Goal: Obtain resource: Obtain resource

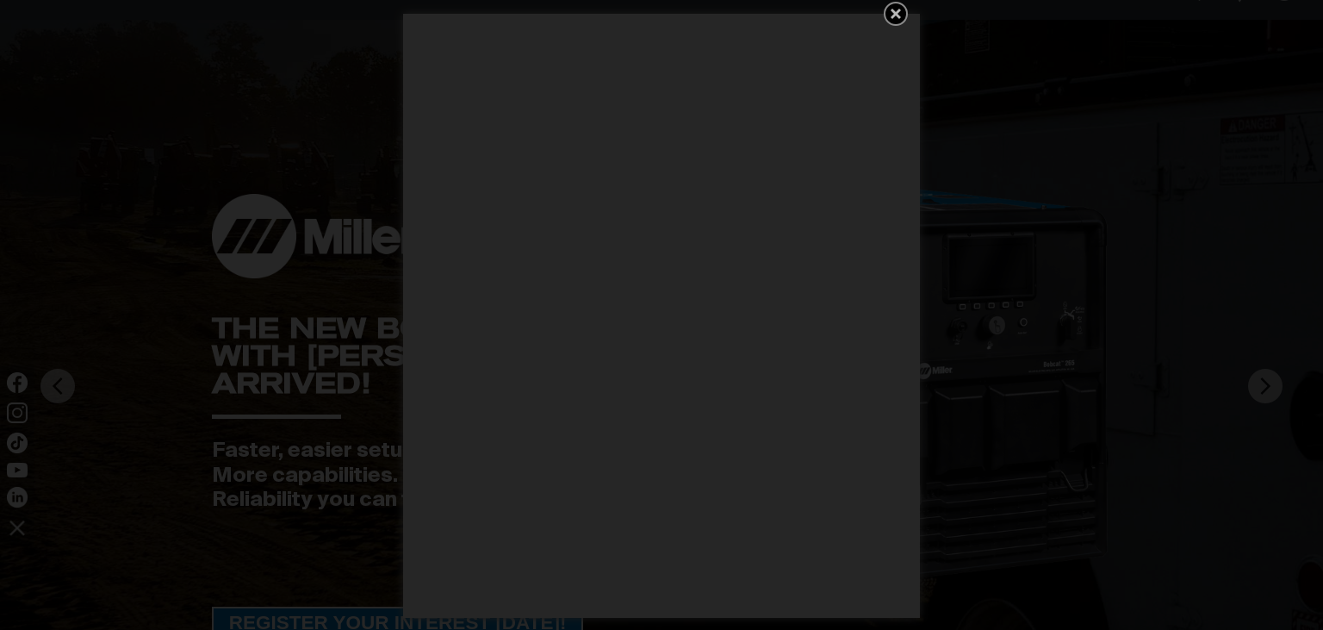
scroll to position [182, 0]
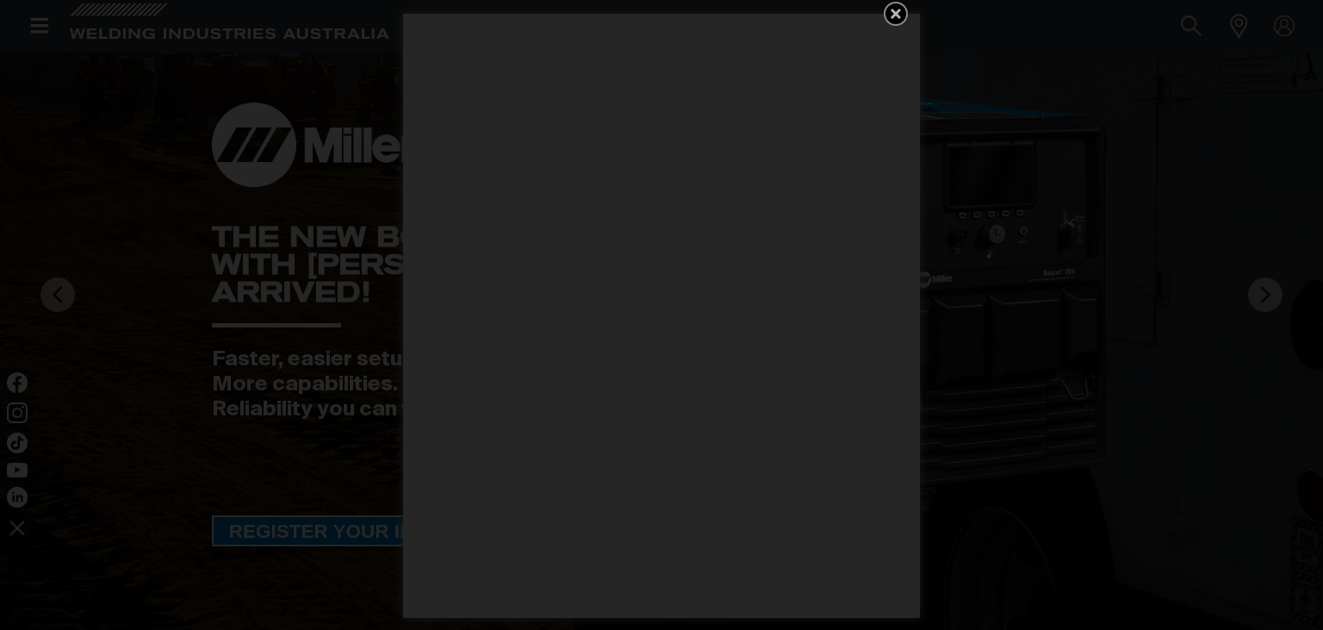
click at [890, 12] on icon "Get 5 WIA Welding Guides Free!" at bounding box center [896, 13] width 21 height 21
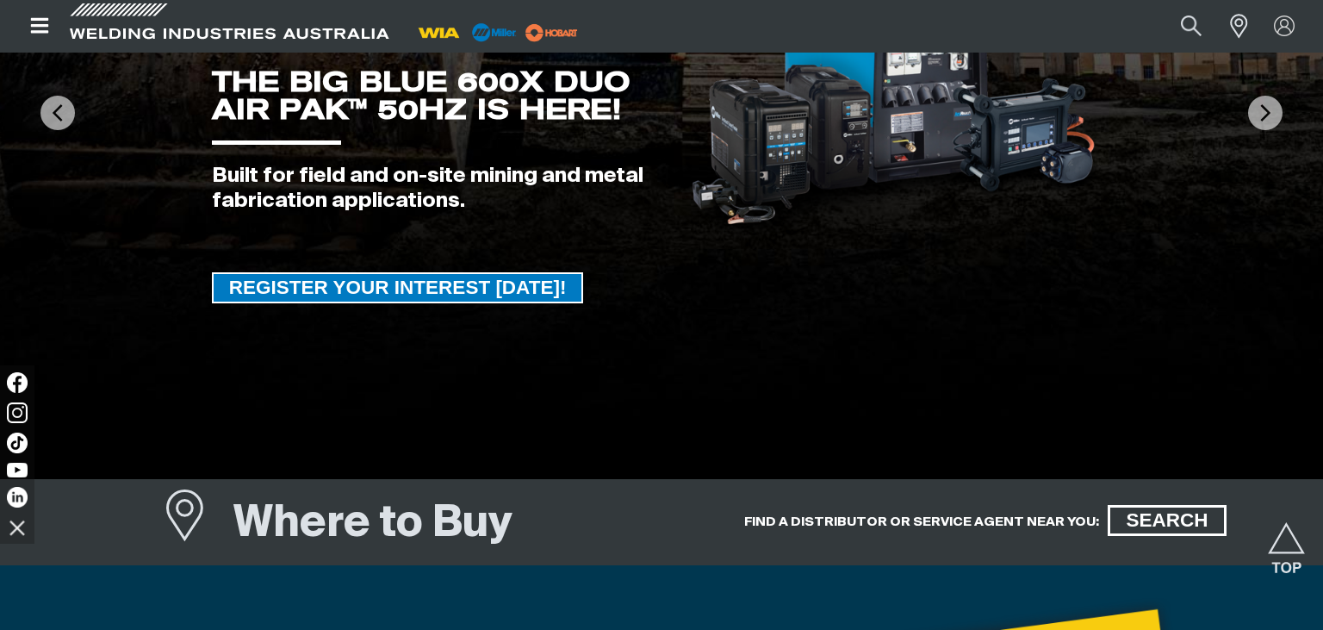
scroll to position [0, 0]
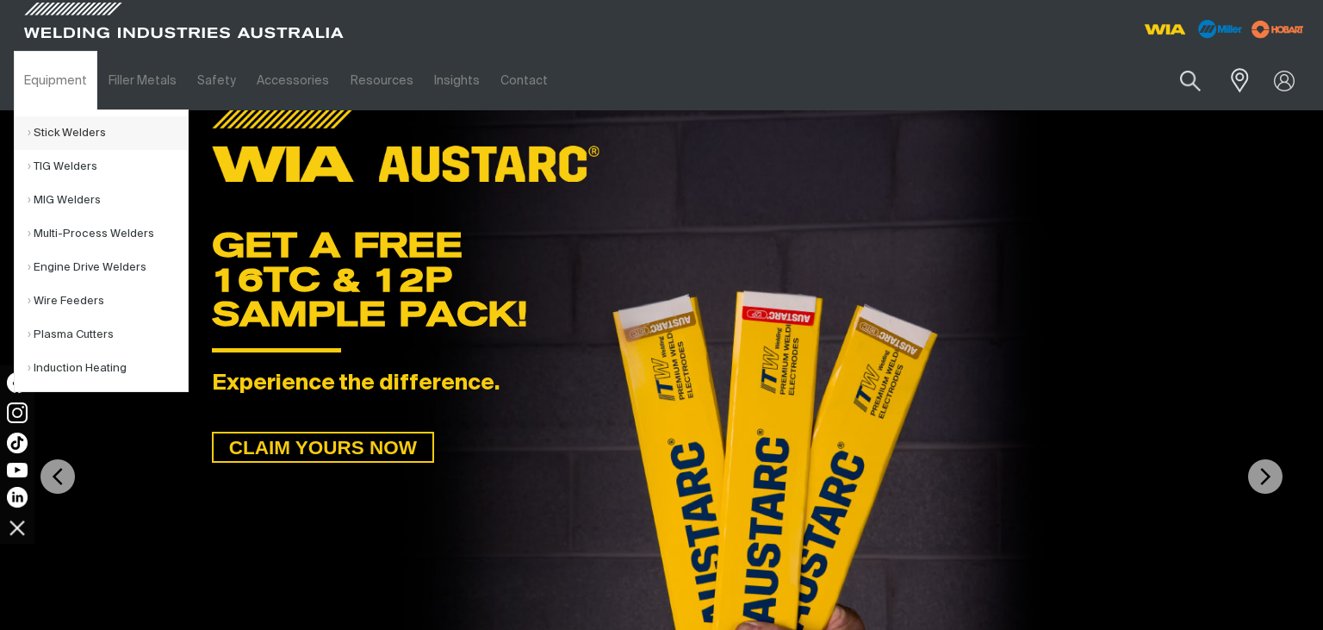
click at [78, 132] on link "Stick Welders" at bounding box center [108, 133] width 160 height 34
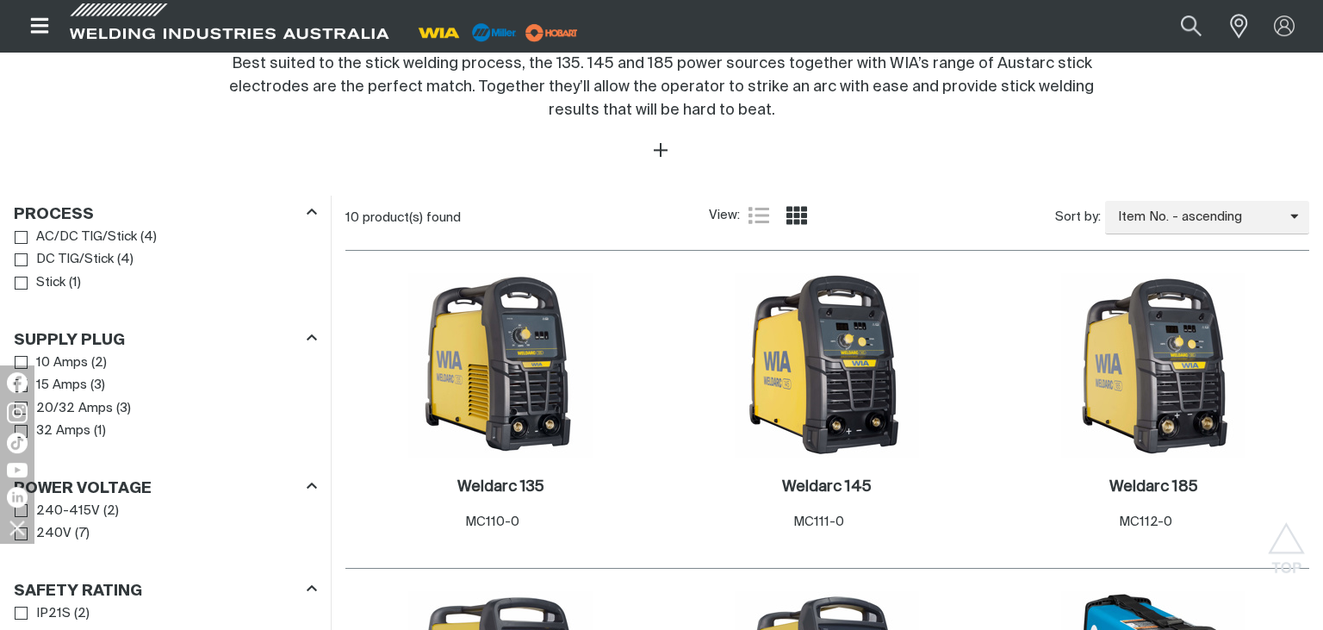
scroll to position [818, 0]
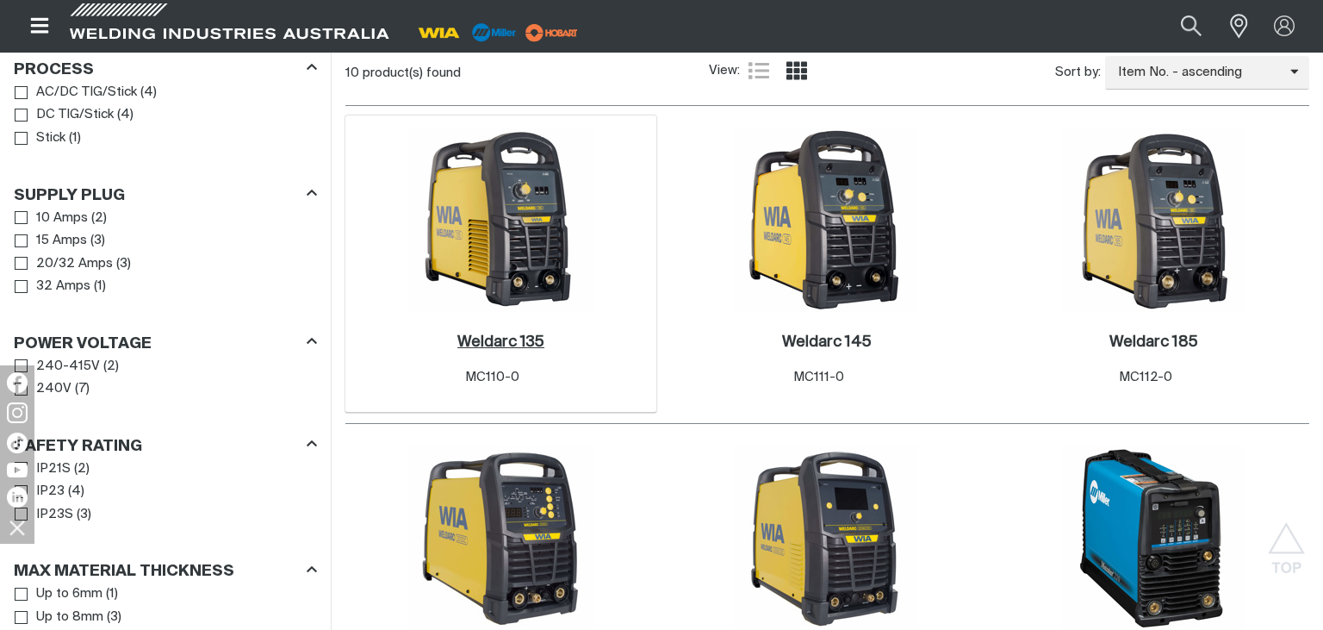
click at [495, 345] on h2 "Weldarc 135 ." at bounding box center [500, 342] width 87 height 16
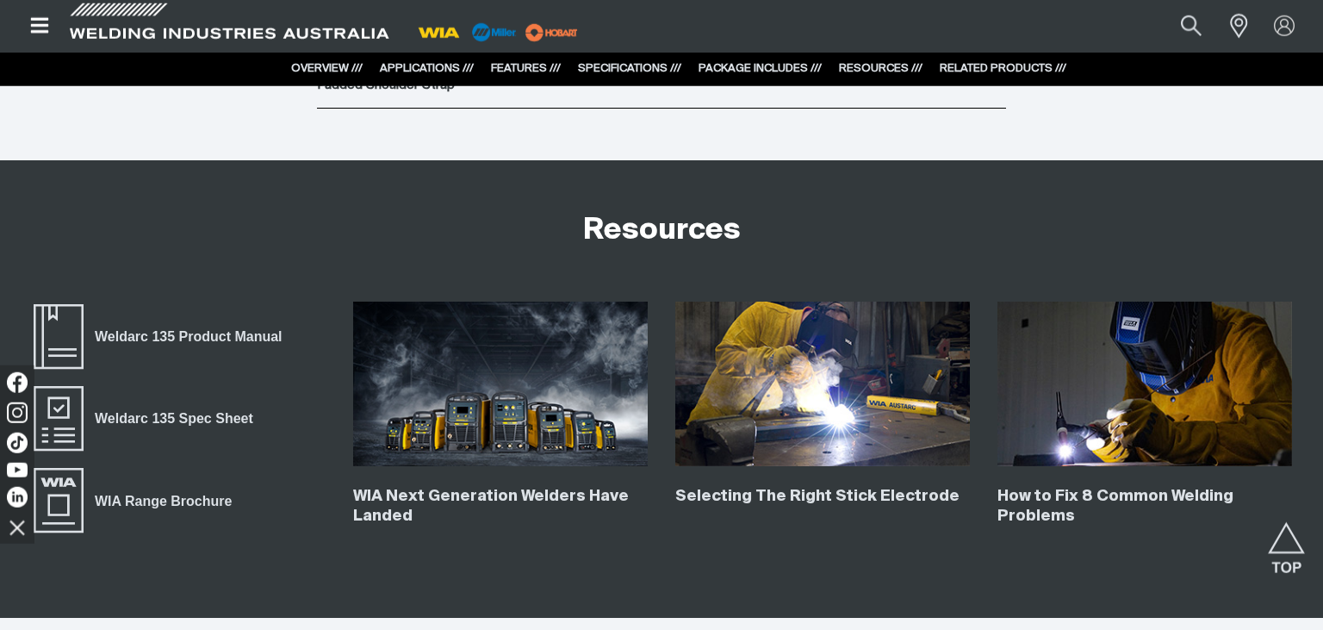
scroll to position [3639, 0]
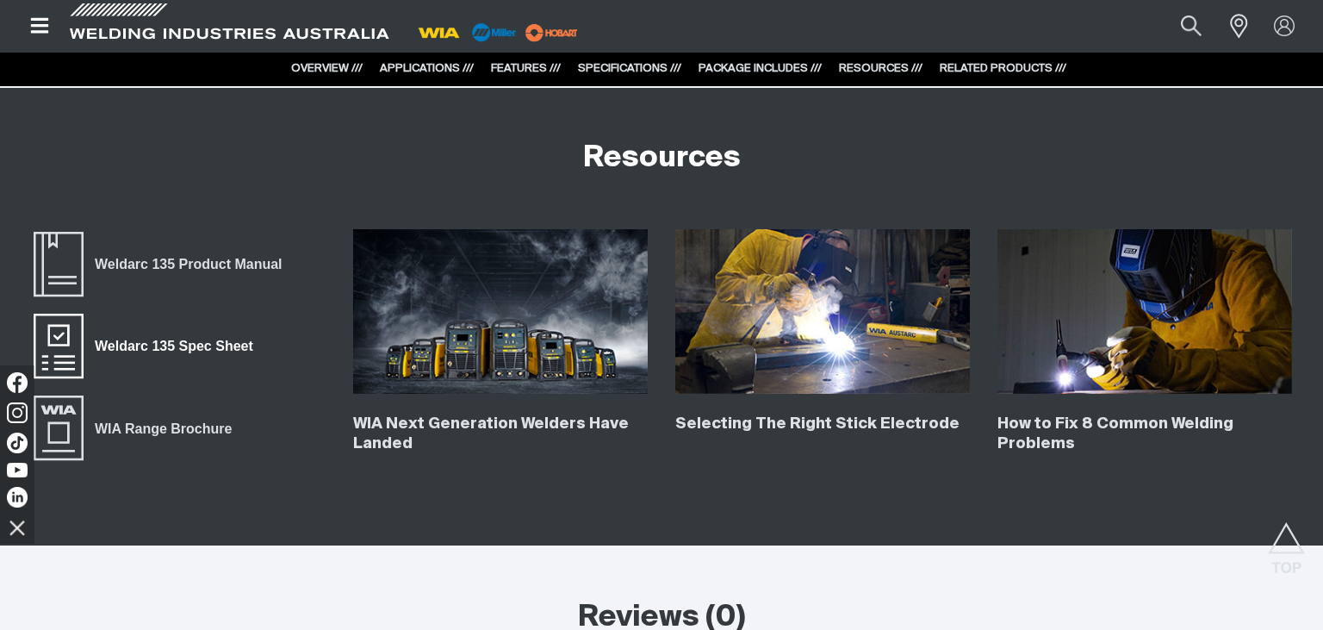
click at [128, 347] on span "Weldarc 135 Spec Sheet" at bounding box center [174, 346] width 180 height 22
click at [203, 264] on span "Weldarc 135 Product Manual" at bounding box center [188, 264] width 209 height 22
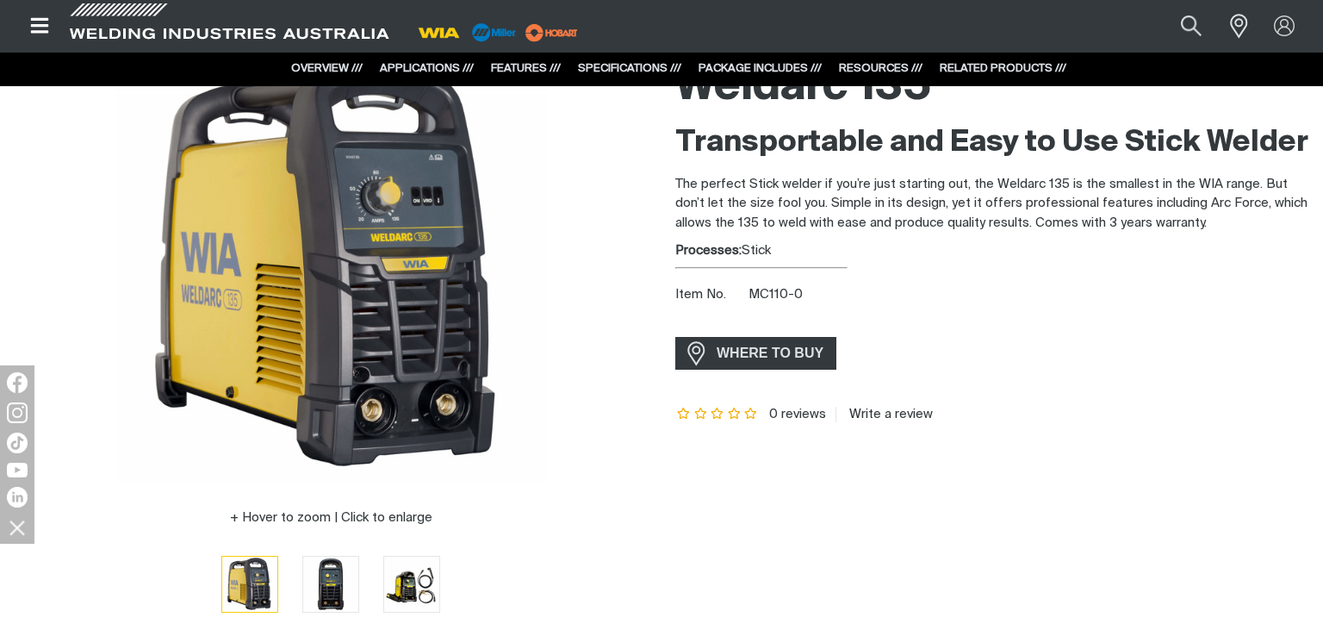
scroll to position [0, 0]
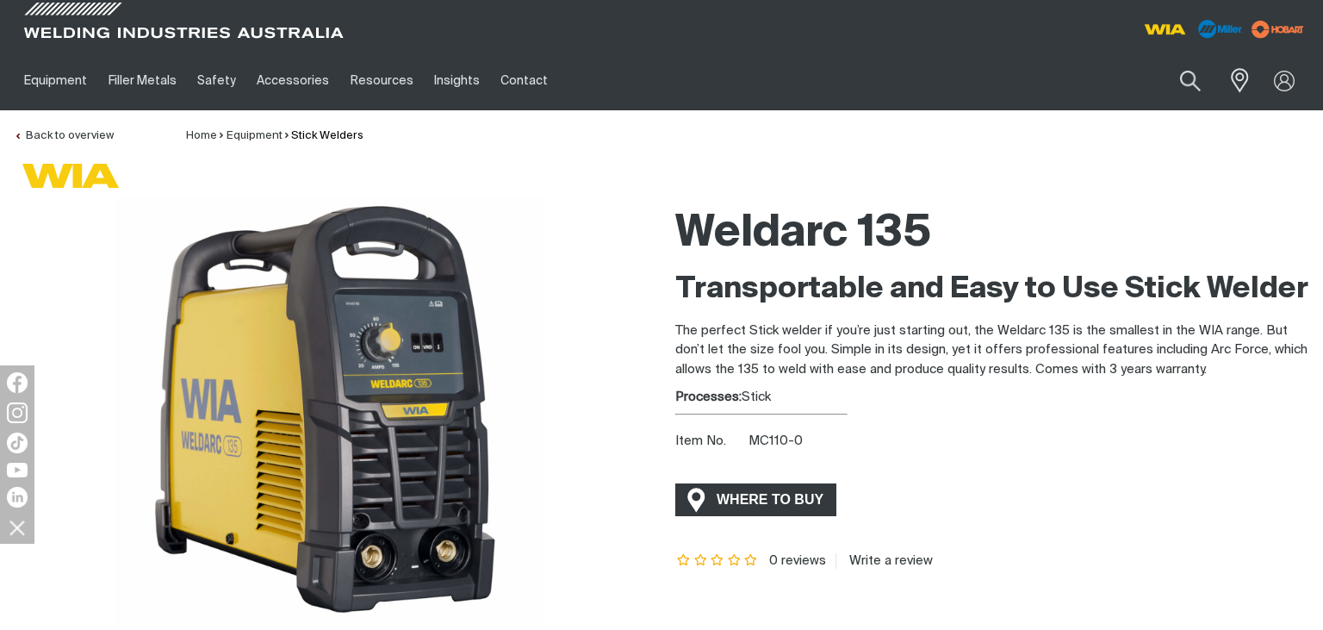
click at [746, 495] on span "WHERE TO BUY" at bounding box center [770, 500] width 129 height 28
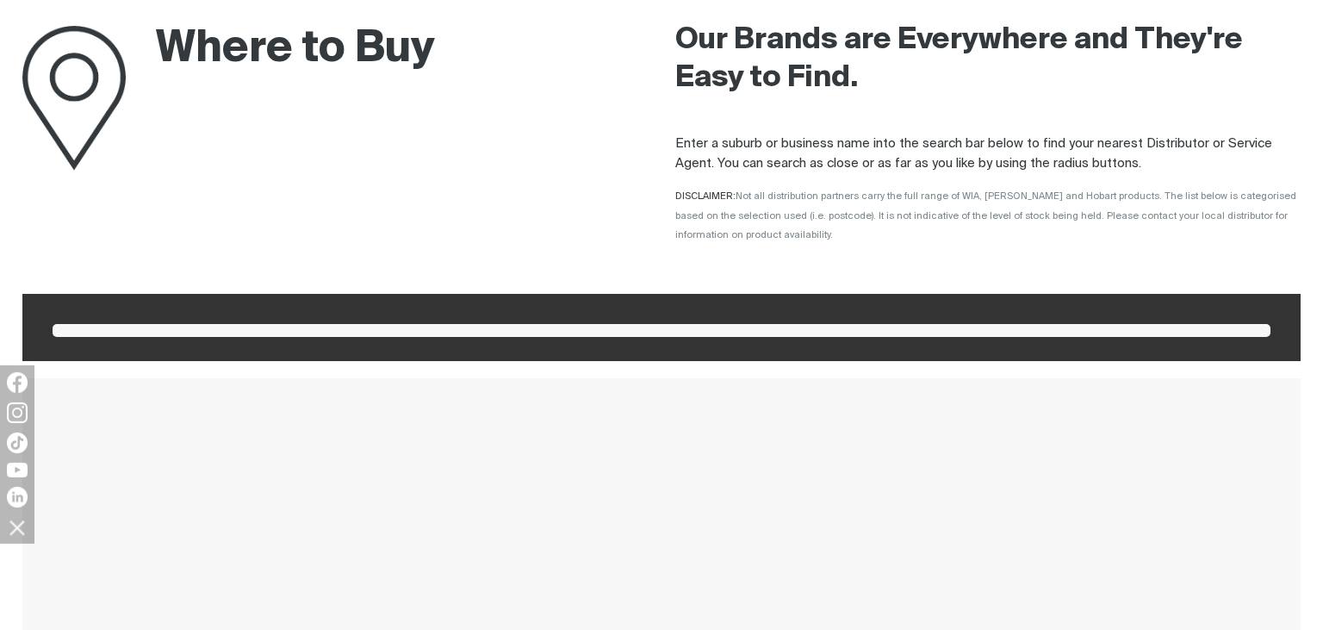
scroll to position [272, 0]
